Goal: Task Accomplishment & Management: Use online tool/utility

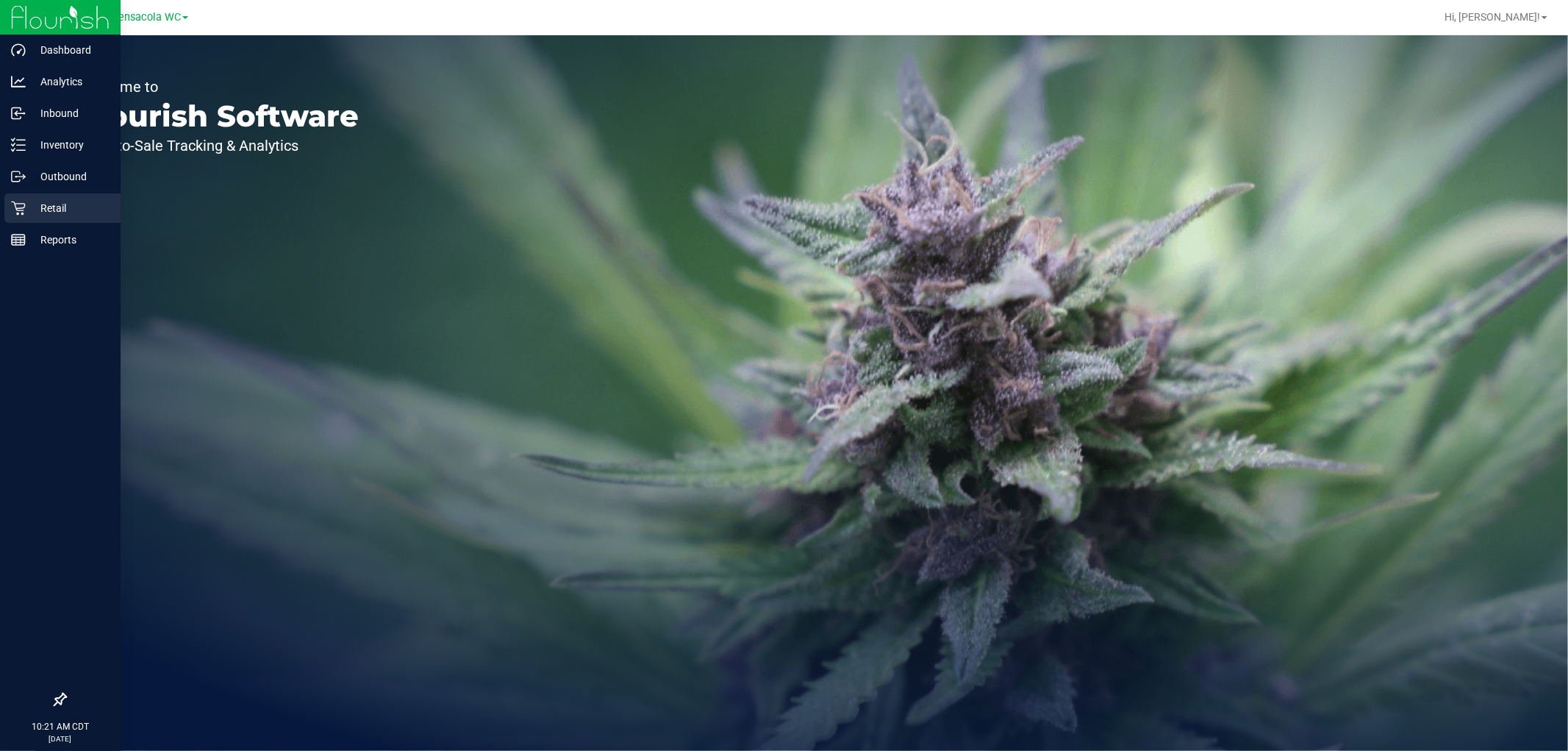
click at [54, 210] on p "Retail" at bounding box center [69, 208] width 88 height 17
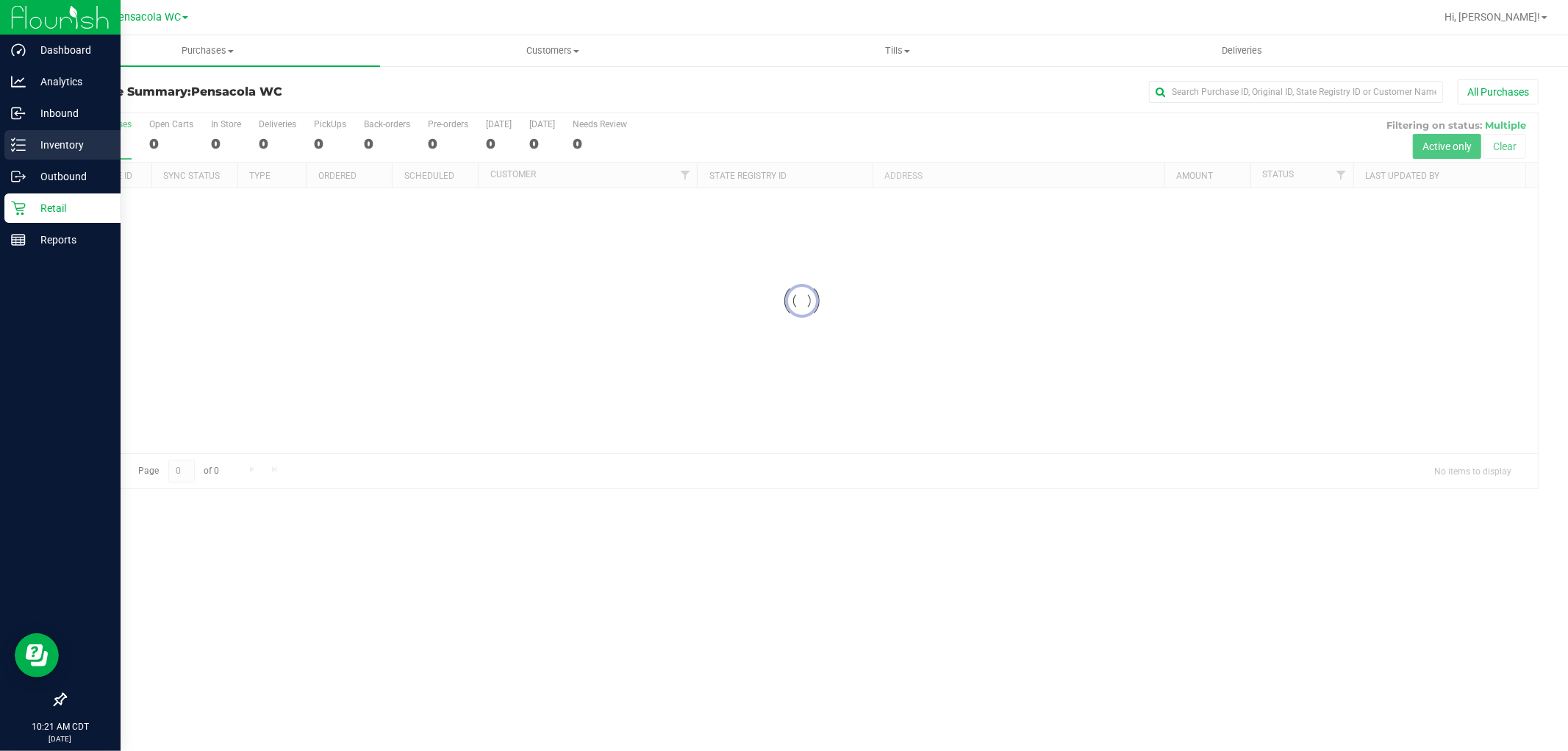
drag, startPoint x: 32, startPoint y: 148, endPoint x: 42, endPoint y: 144, distance: 10.8
click at [33, 148] on p "Inventory" at bounding box center [69, 144] width 88 height 17
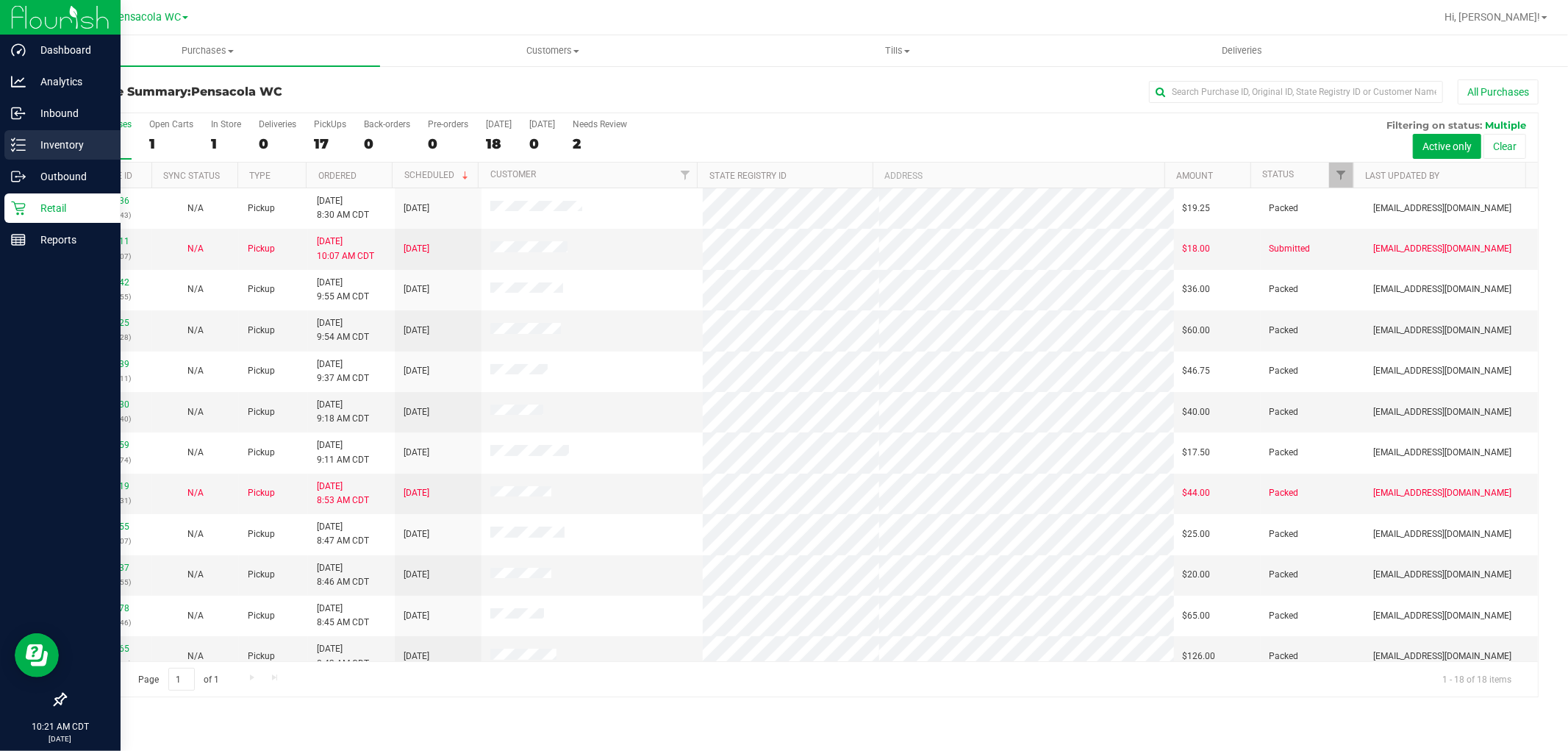
click at [42, 155] on div "Inventory" at bounding box center [62, 145] width 116 height 30
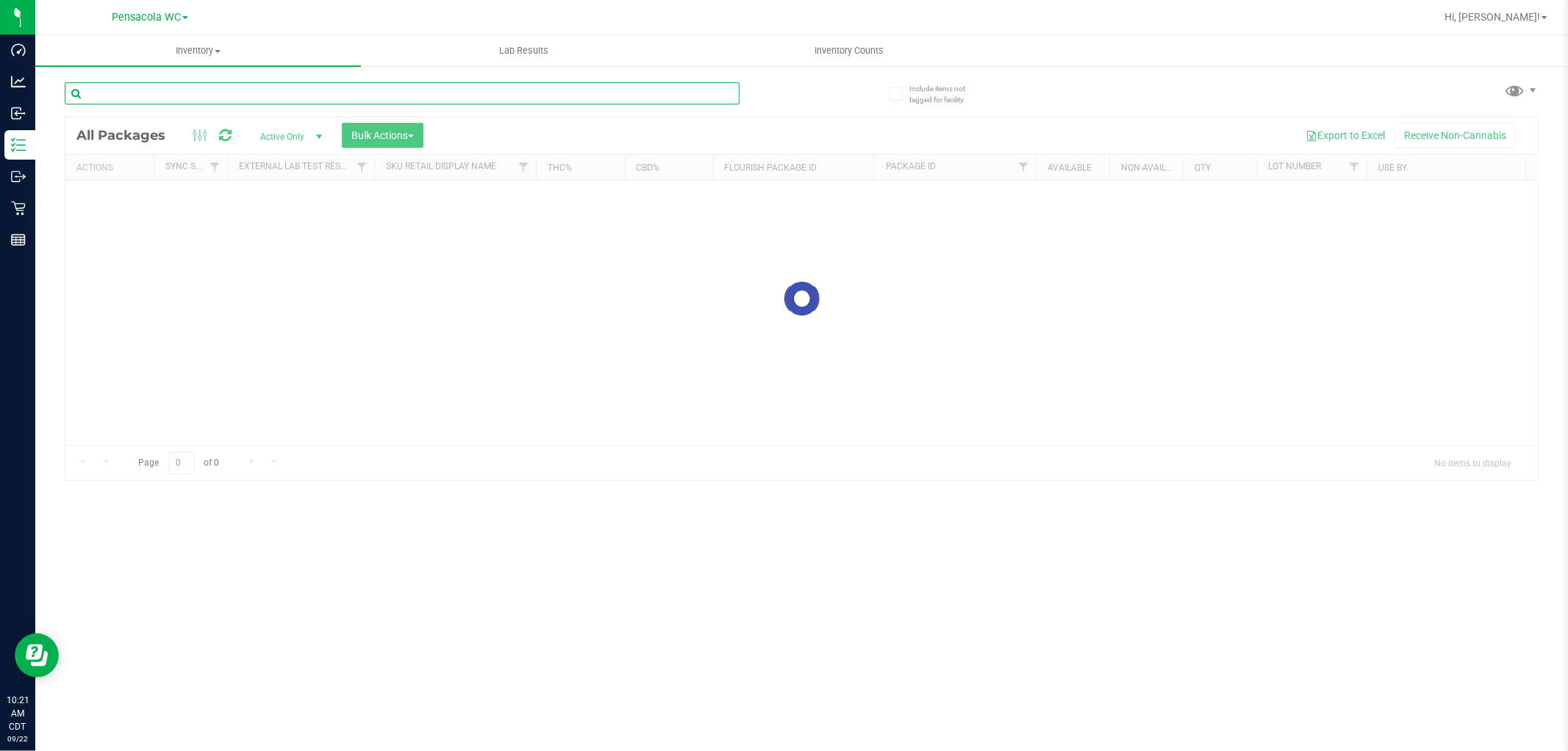
click at [202, 101] on input "text" at bounding box center [402, 93] width 675 height 22
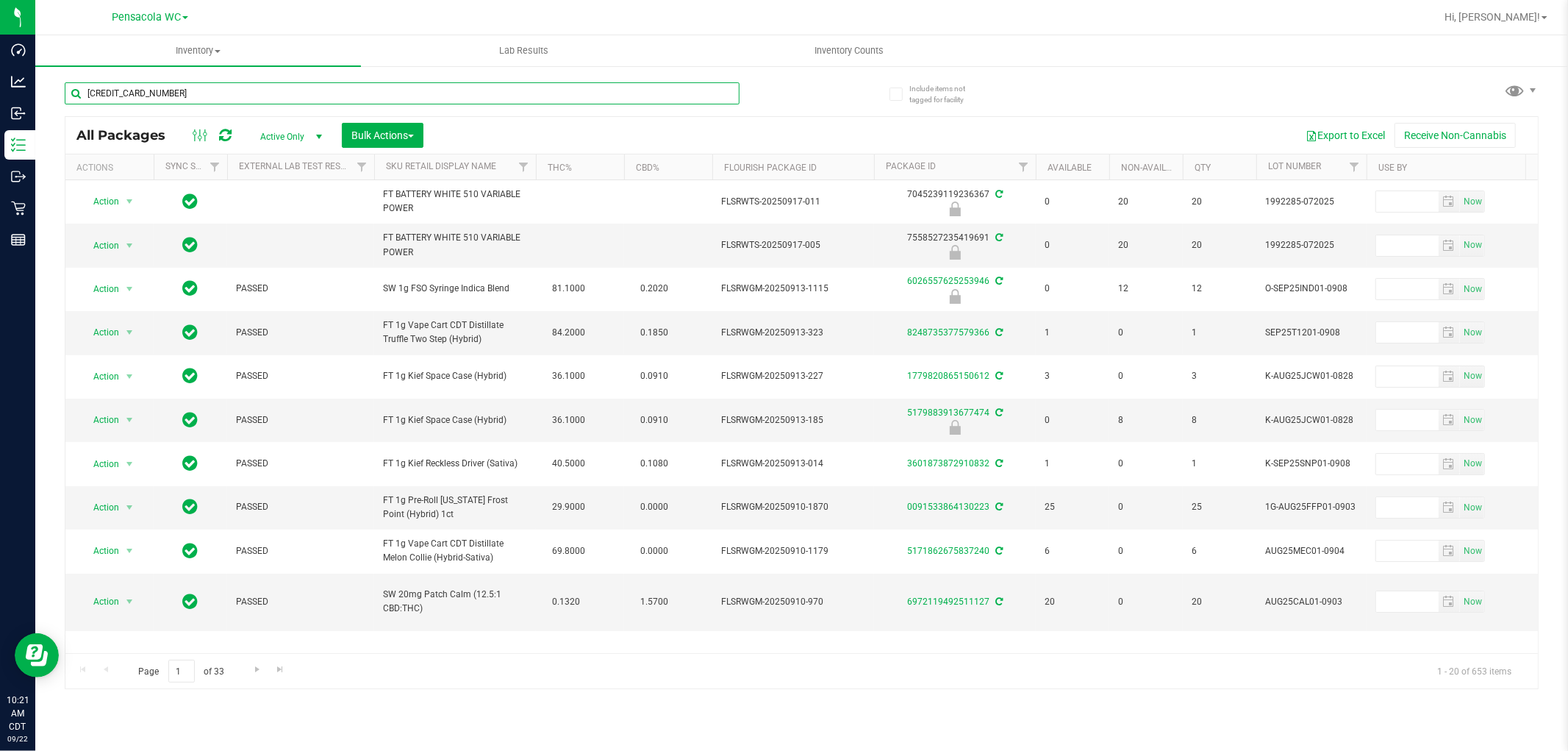
type input "[CREDIT_CARD_NUMBER]"
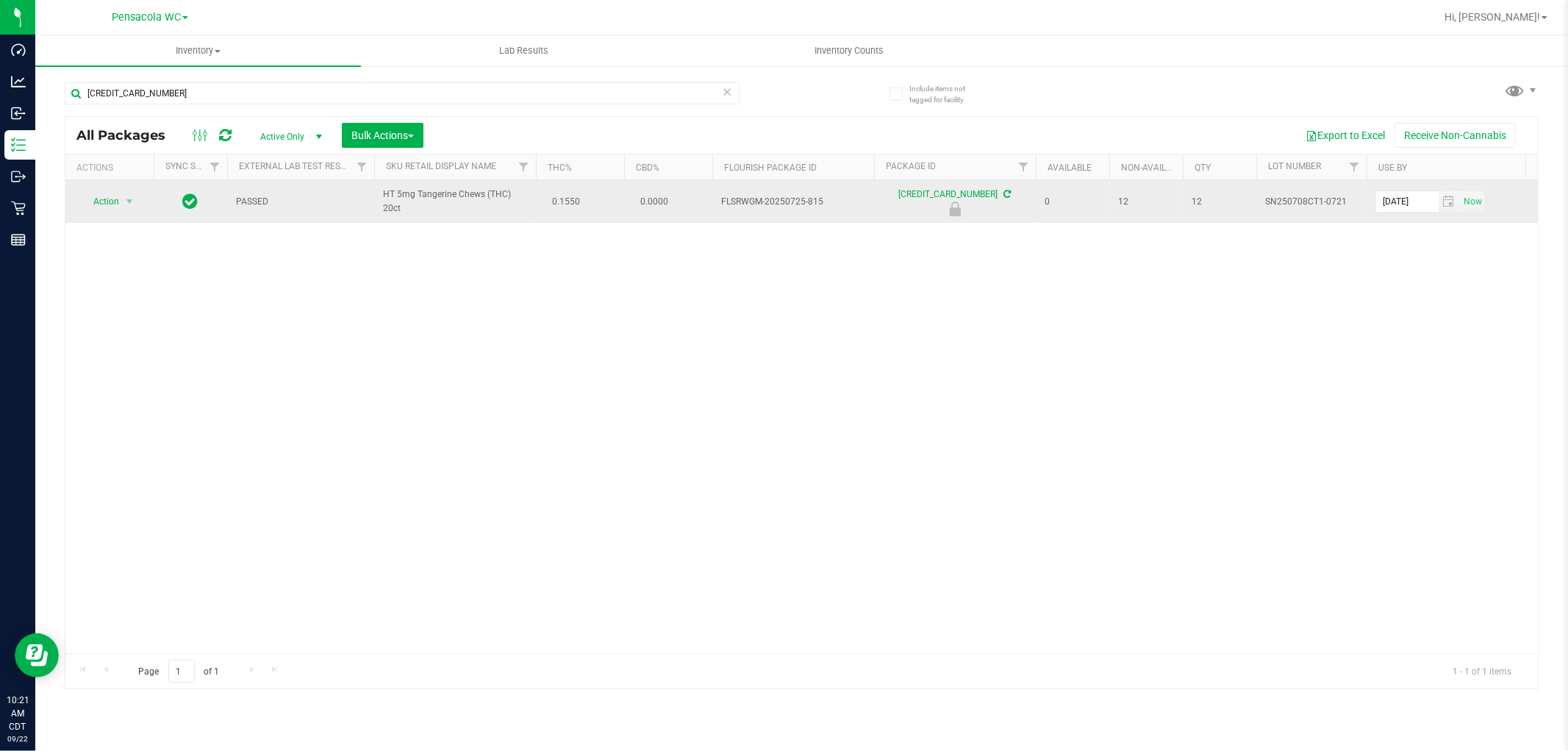
click at [103, 203] on span "Action" at bounding box center [100, 201] width 40 height 21
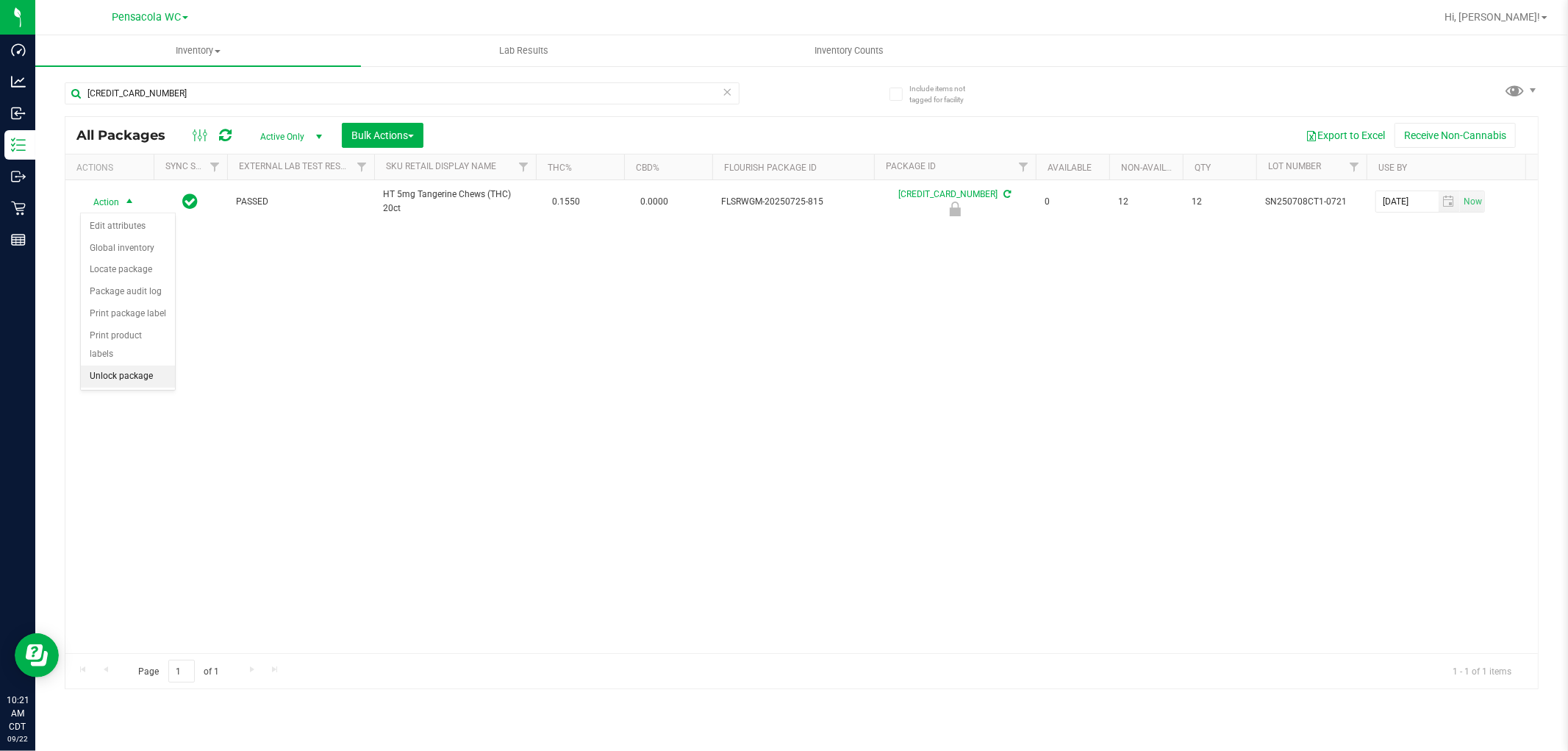
click at [132, 379] on li "Unlock package" at bounding box center [128, 376] width 94 height 22
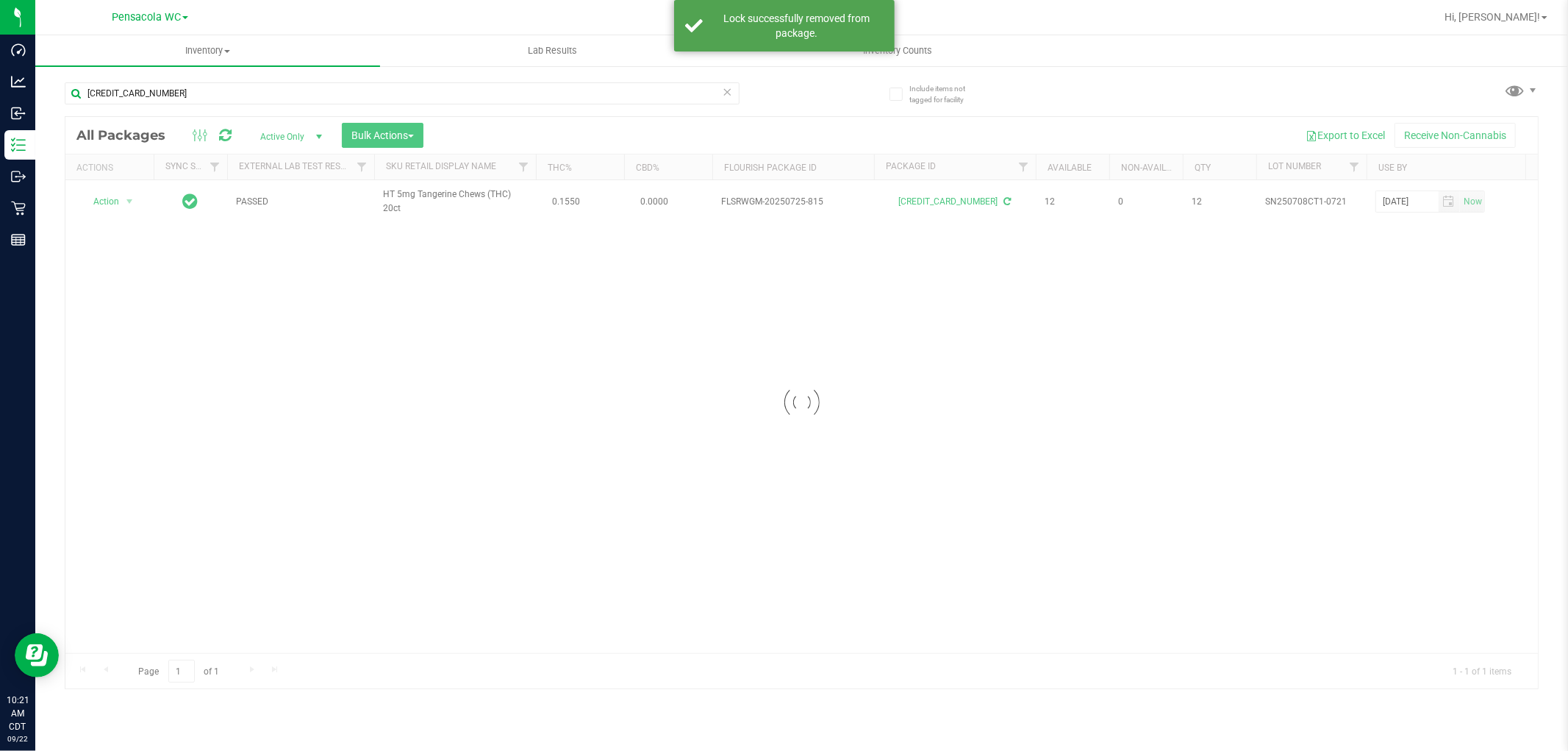
click at [115, 206] on div at bounding box center [801, 402] width 1473 height 572
click at [129, 199] on div at bounding box center [801, 402] width 1473 height 572
click at [116, 185] on div at bounding box center [801, 402] width 1473 height 572
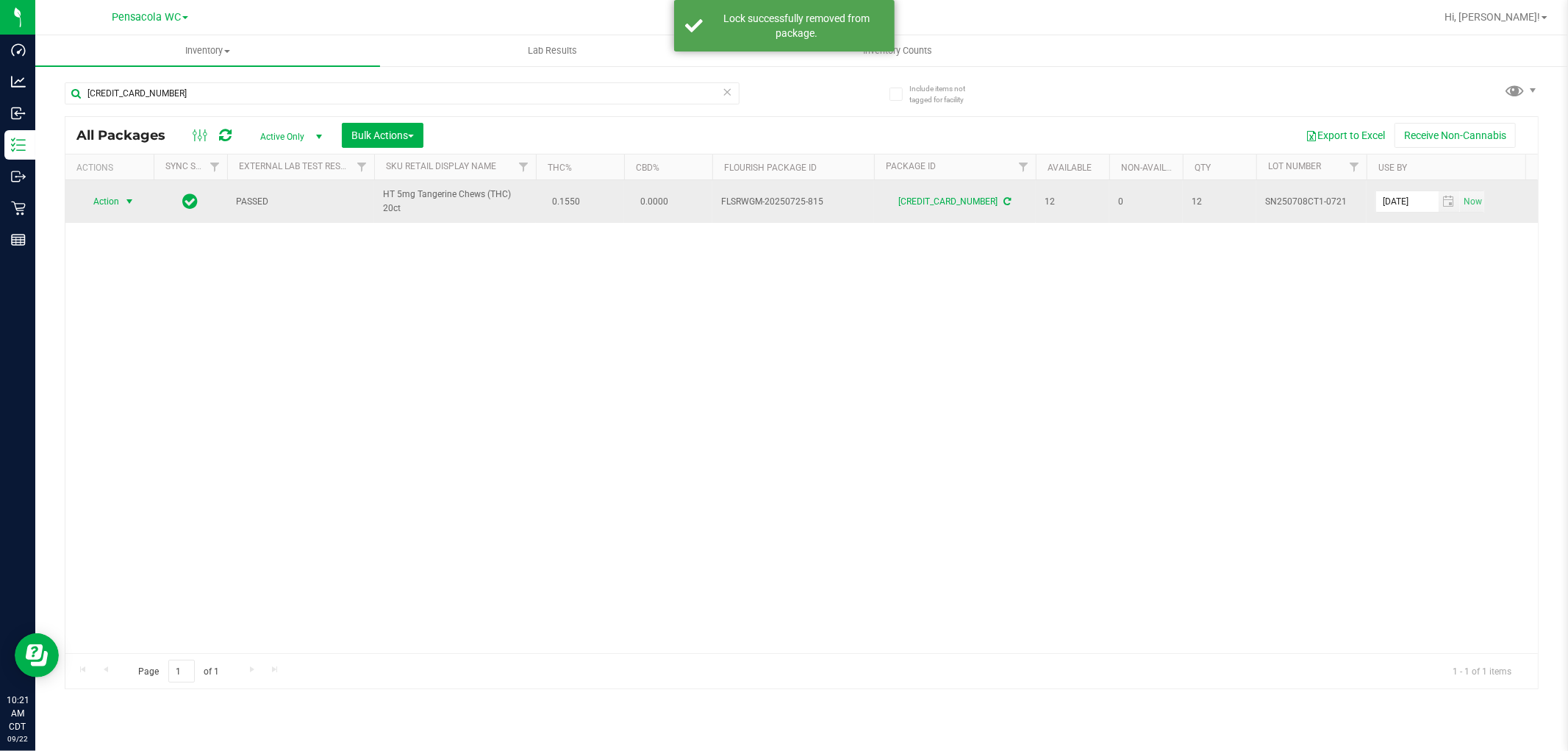
click at [123, 202] on span "select" at bounding box center [129, 201] width 12 height 12
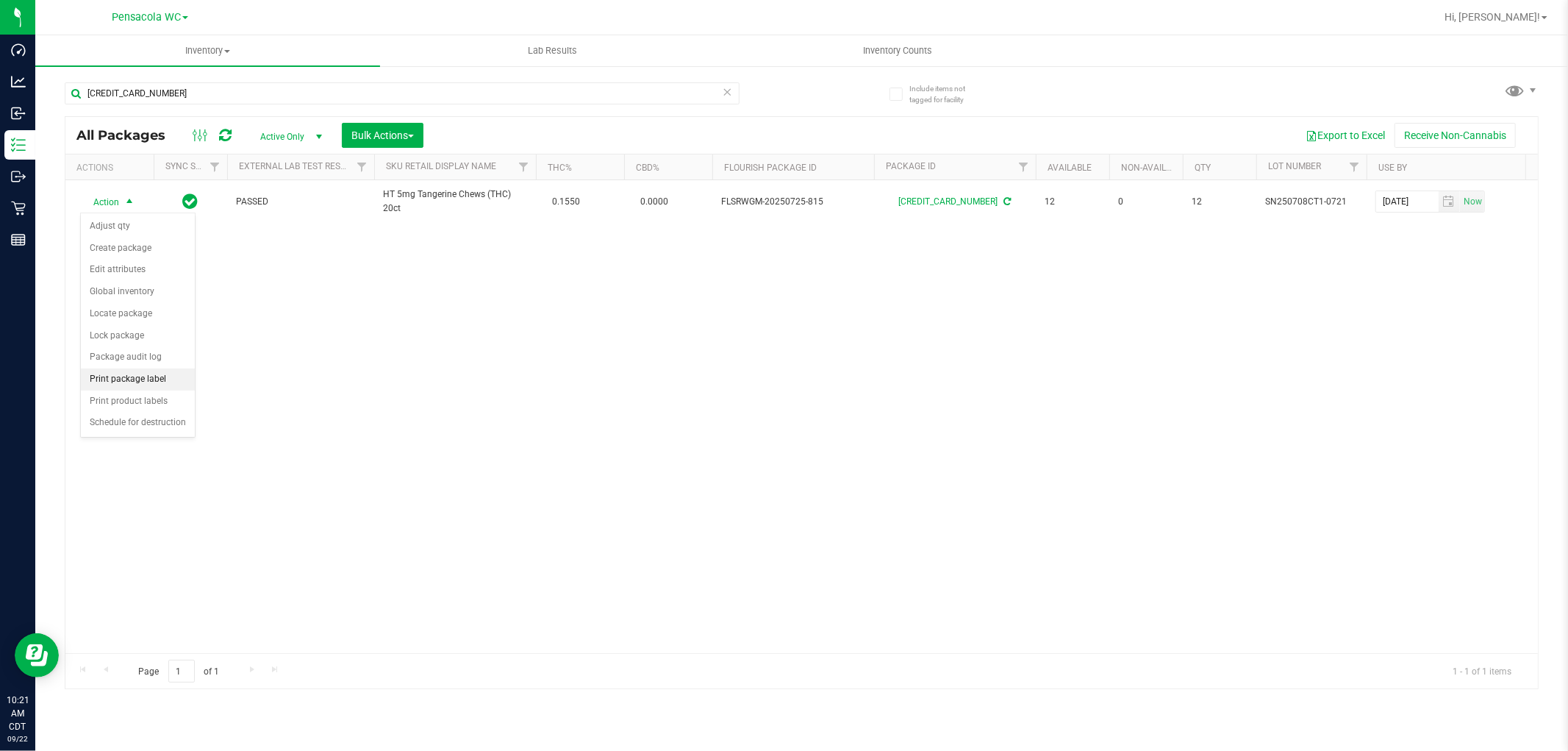
click at [178, 383] on li "Print package label" at bounding box center [138, 379] width 114 height 22
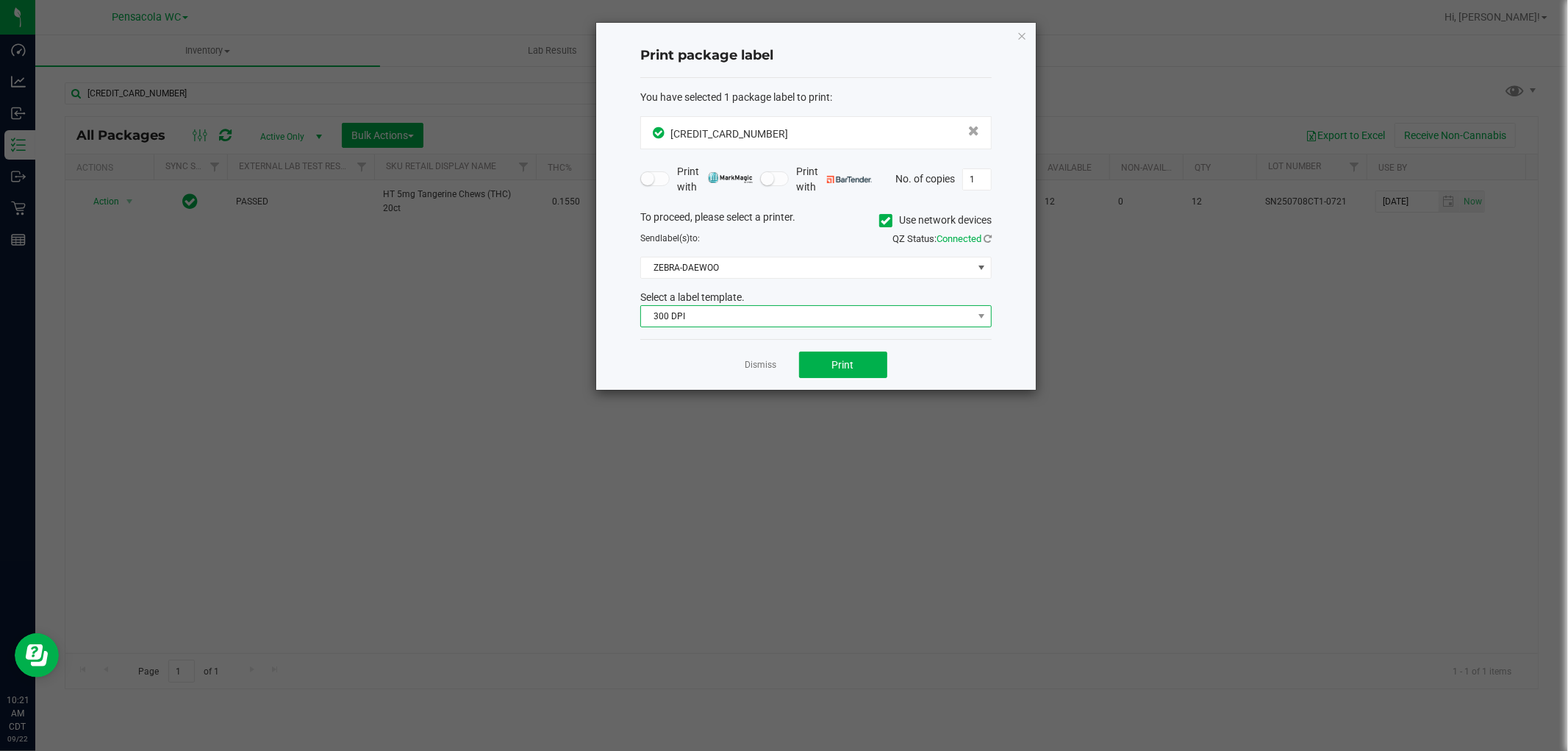
click at [762, 316] on span "300 DPI" at bounding box center [806, 316] width 332 height 21
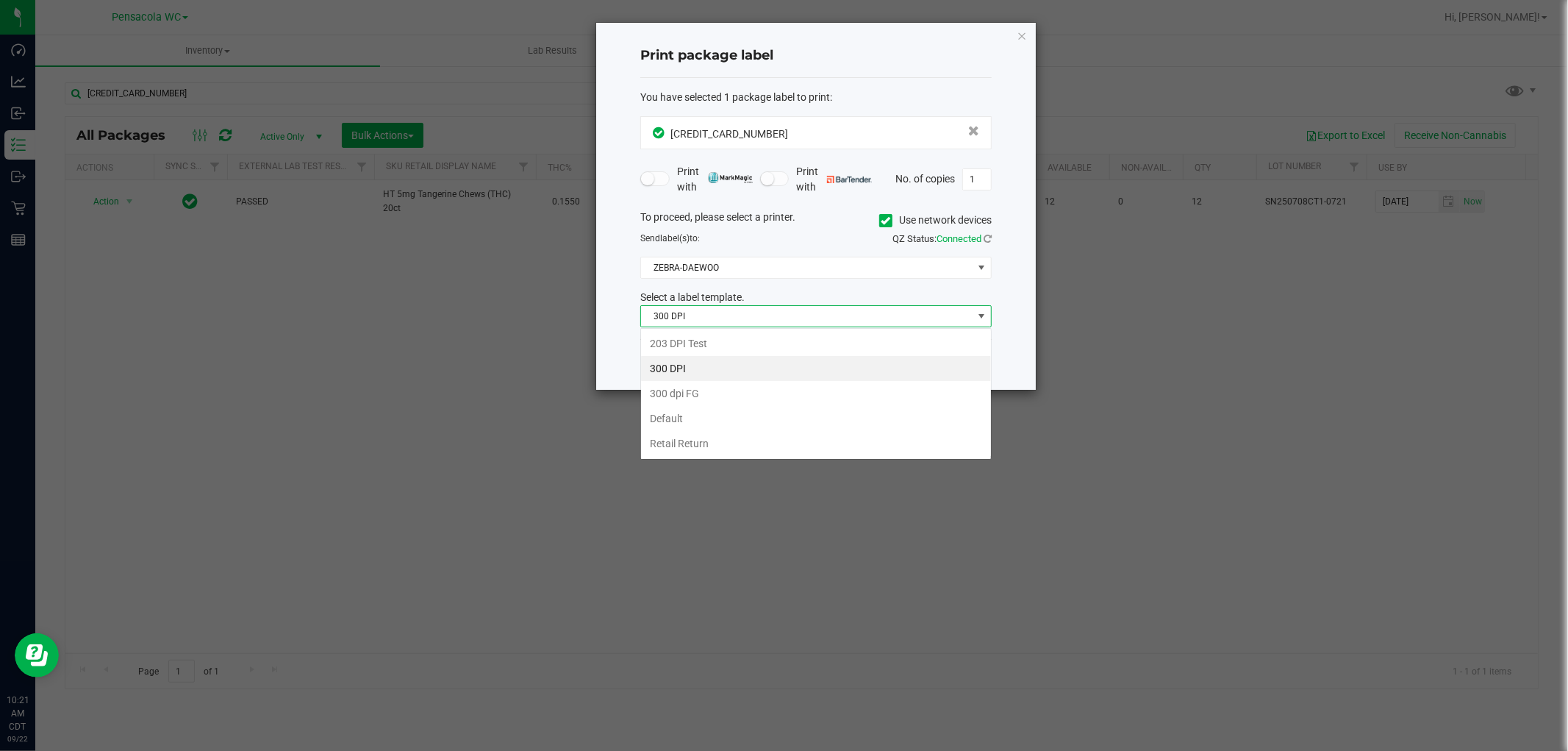
scroll to position [22, 351]
click at [744, 340] on li "203 DPI Test" at bounding box center [815, 343] width 350 height 25
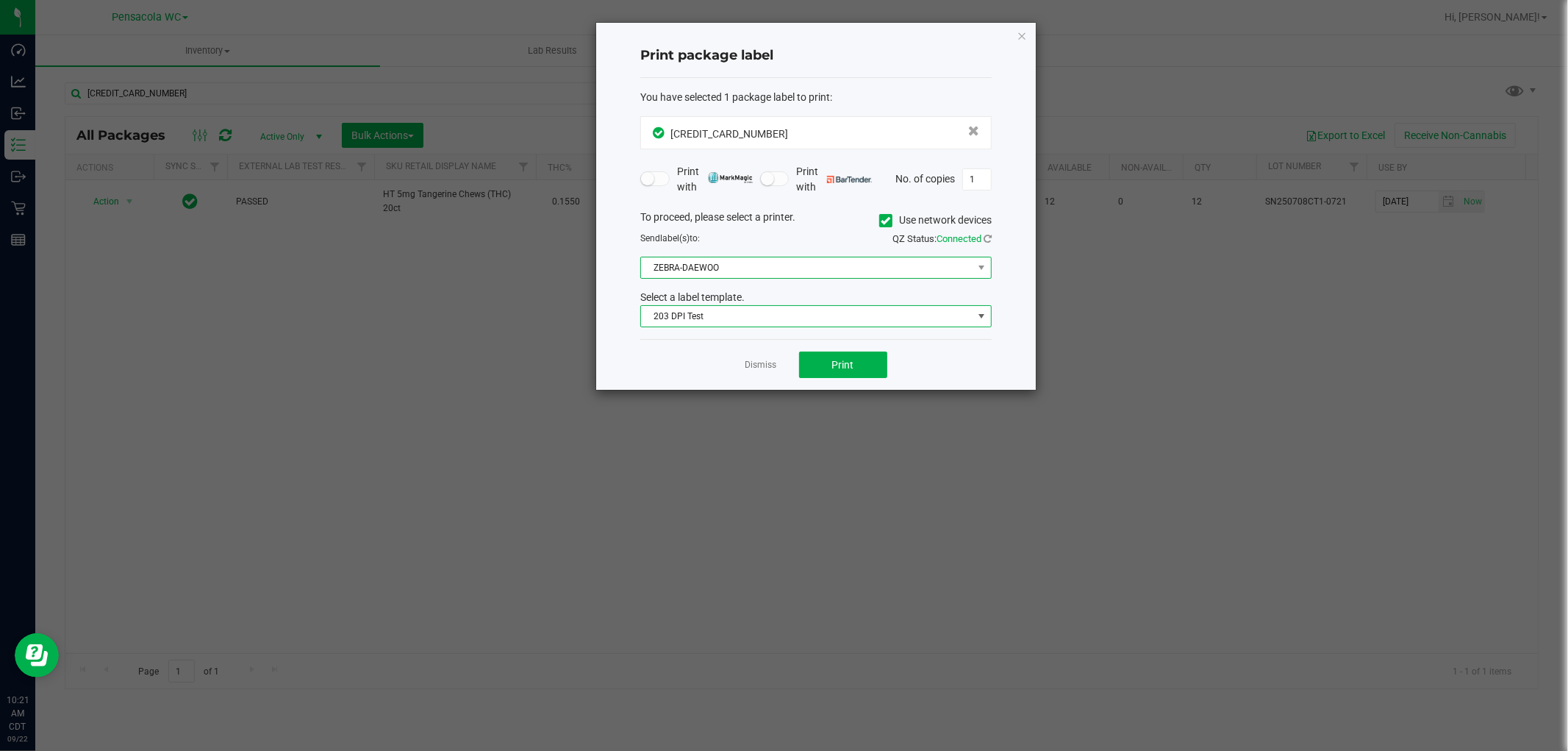
click at [751, 270] on span "ZEBRA-DAEWOO" at bounding box center [806, 267] width 332 height 21
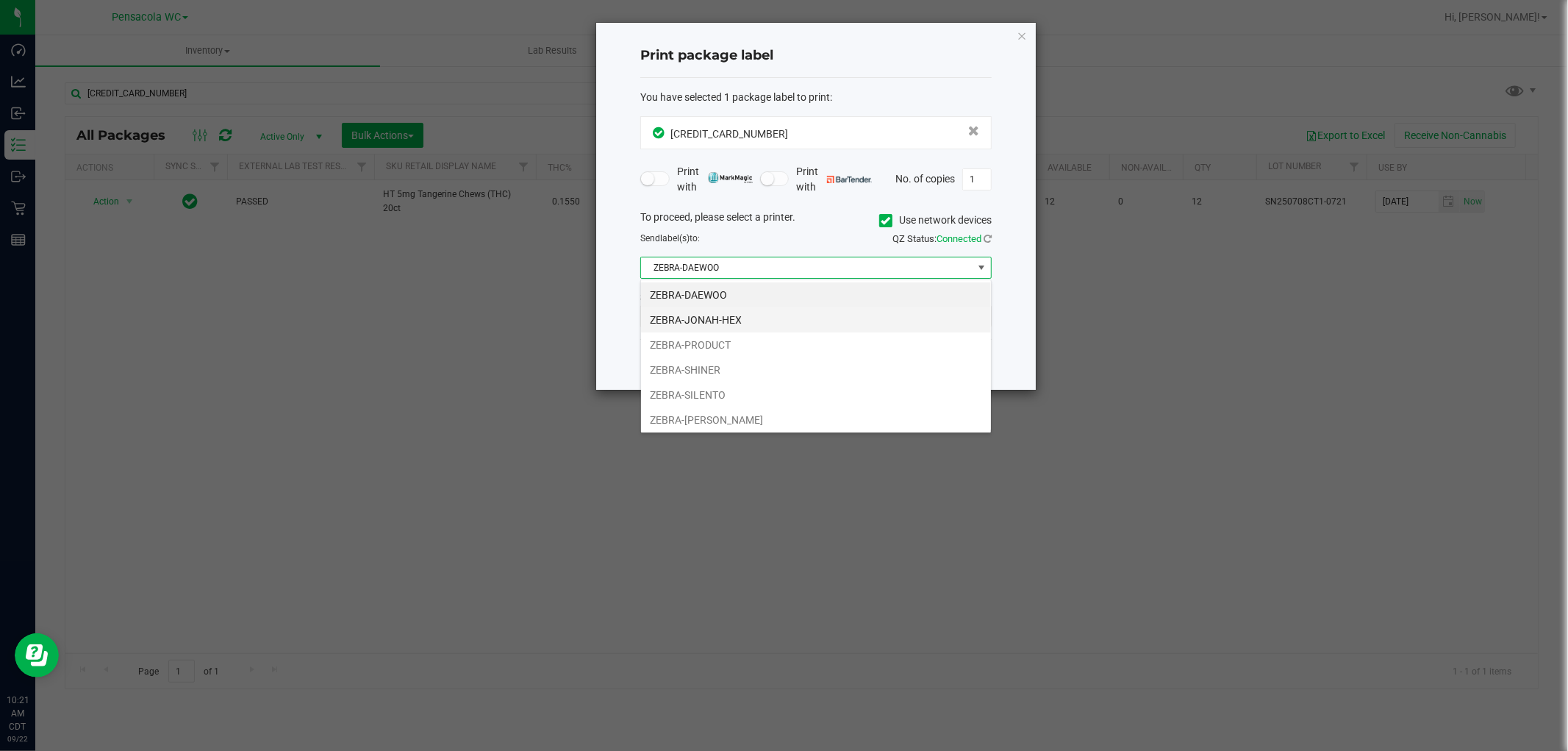
click at [737, 328] on li "ZEBRA-JONAH-HEX" at bounding box center [815, 320] width 350 height 25
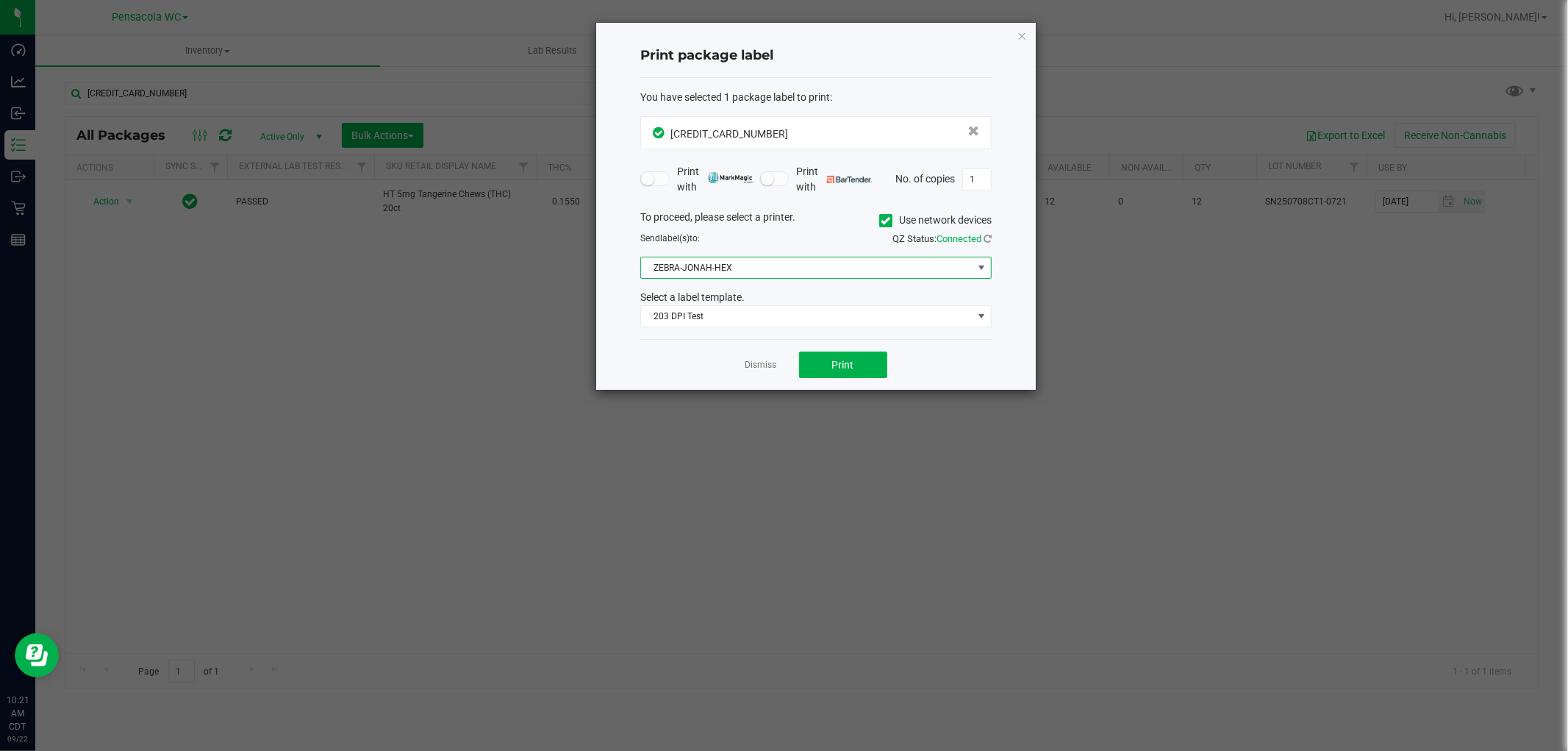
click at [758, 273] on span "ZEBRA-JONAH-HEX" at bounding box center [806, 267] width 332 height 21
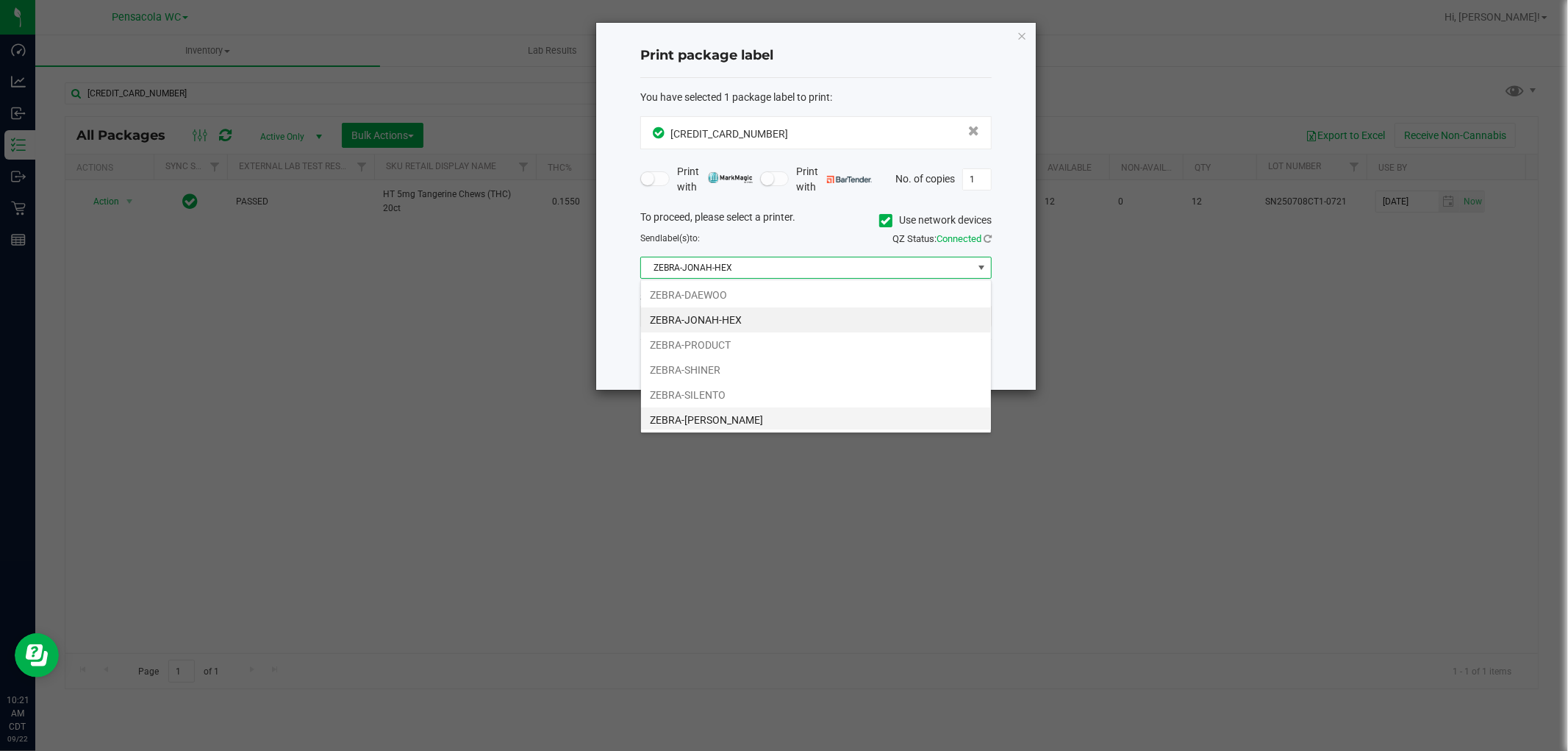
click at [767, 423] on li "ZEBRA-[PERSON_NAME]" at bounding box center [815, 419] width 350 height 25
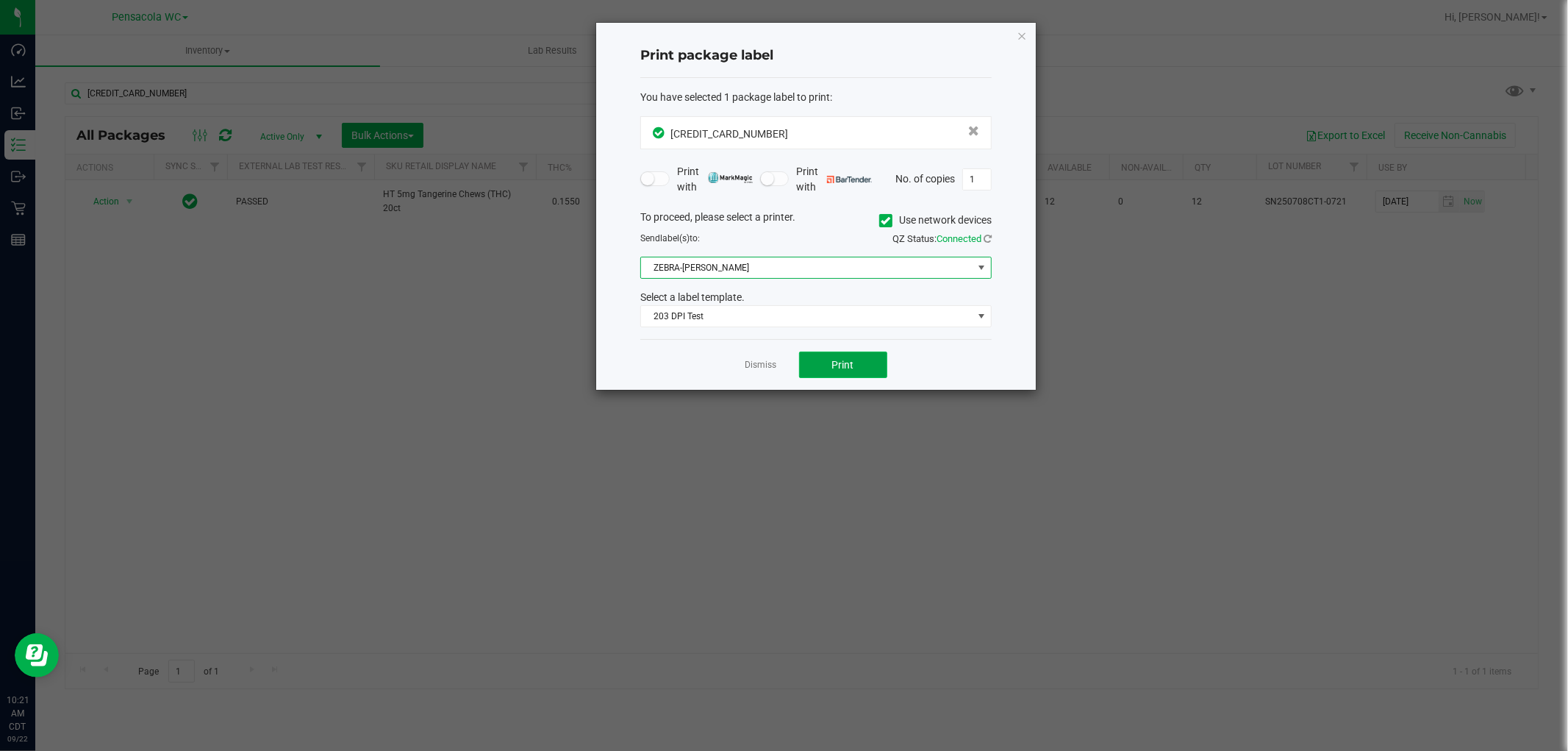
click at [863, 366] on button "Print" at bounding box center [843, 365] width 88 height 26
